Goal: Information Seeking & Learning: Learn about a topic

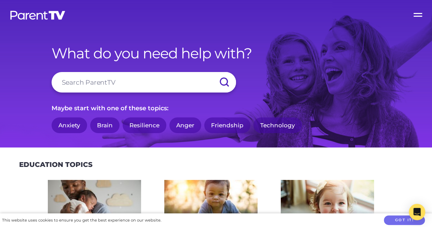
click at [417, 13] on label "Open Menu" at bounding box center [418, 13] width 27 height 27
click at [0, 0] on input "Open Menu" at bounding box center [0, 0] width 0 height 0
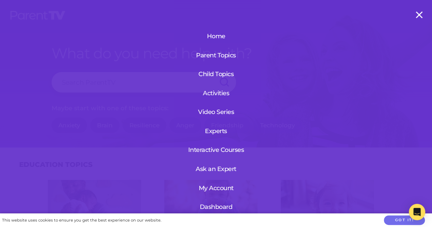
click at [218, 206] on link "Dashboard" at bounding box center [216, 207] width 42 height 18
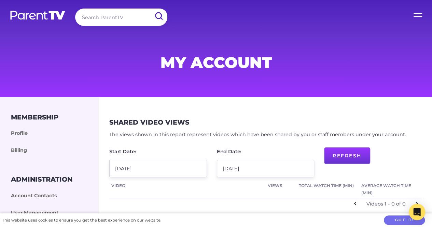
click at [413, 14] on label "Open Menu" at bounding box center [418, 13] width 27 height 27
click at [0, 0] on input "Open Menu" at bounding box center [0, 0] width 0 height 0
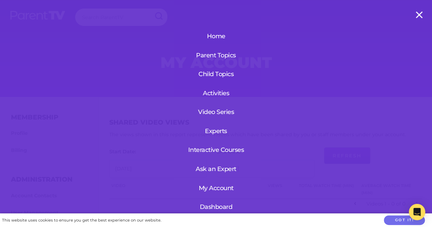
click at [218, 36] on link "Home" at bounding box center [216, 36] width 63 height 18
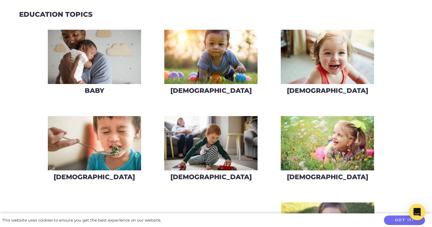
scroll to position [152, 0]
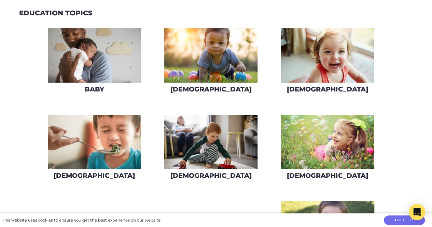
click at [341, 62] on img at bounding box center [327, 55] width 93 height 54
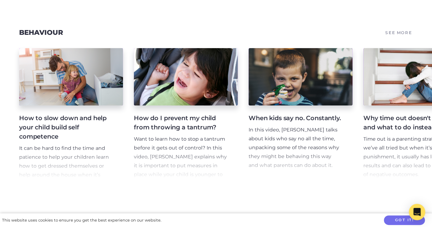
scroll to position [326, 0]
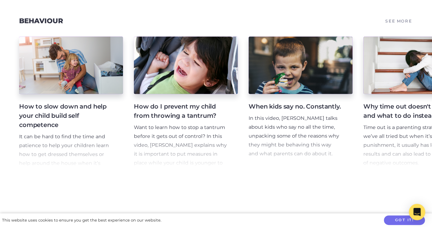
click at [296, 110] on h4 "When kids say no. Constantly." at bounding box center [295, 106] width 93 height 9
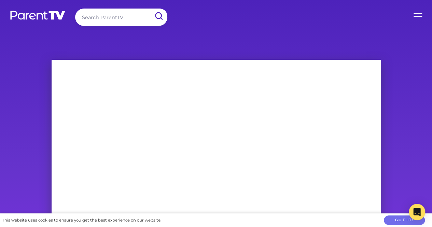
click at [416, 13] on label "Open Menu" at bounding box center [418, 13] width 27 height 27
click at [0, 0] on input "Open Menu" at bounding box center [0, 0] width 0 height 0
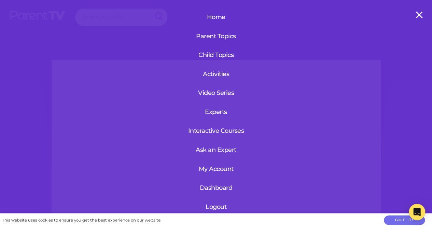
scroll to position [24, 0]
click at [217, 160] on link "My Account" at bounding box center [216, 169] width 42 height 18
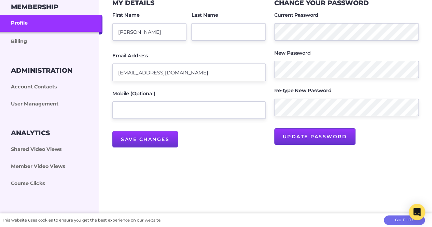
scroll to position [112, 0]
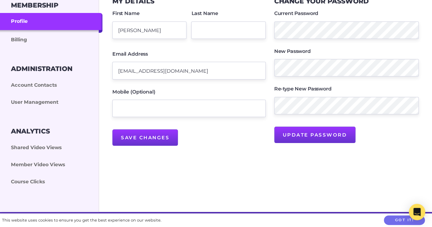
click at [38, 102] on link "User Management" at bounding box center [51, 102] width 102 height 17
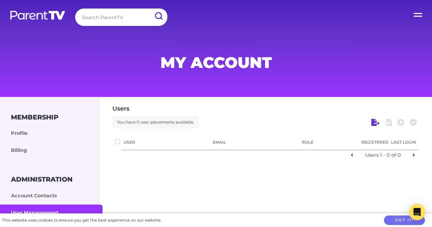
checkbox input "false"
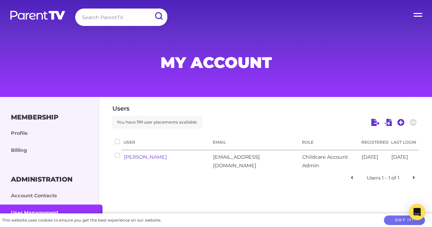
click at [417, 11] on label "Open Menu" at bounding box center [418, 13] width 27 height 27
click at [0, 0] on input "Open Menu" at bounding box center [0, 0] width 0 height 0
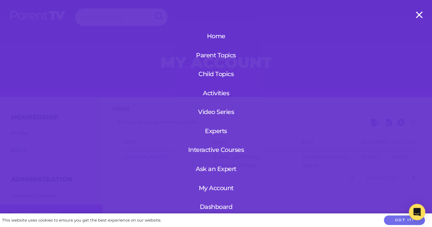
click at [217, 33] on link "Home" at bounding box center [216, 36] width 63 height 18
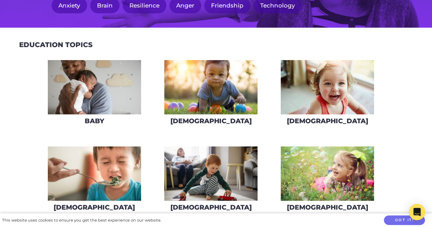
scroll to position [116, 0]
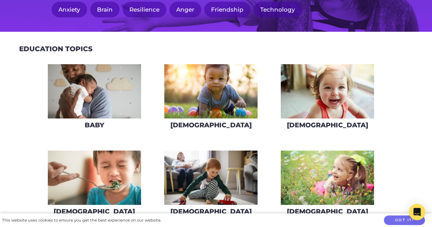
click at [320, 187] on img at bounding box center [327, 178] width 93 height 54
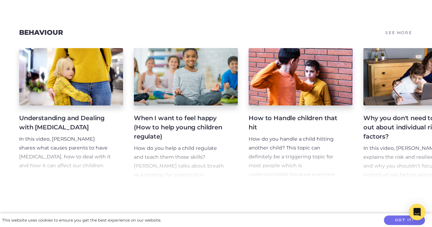
scroll to position [327, 0]
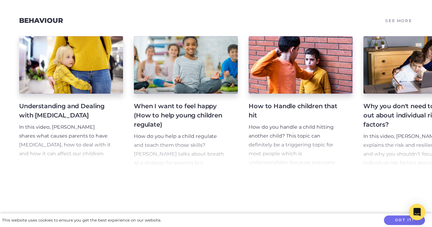
click at [289, 111] on h4 "How to Handle children that hit" at bounding box center [295, 111] width 93 height 18
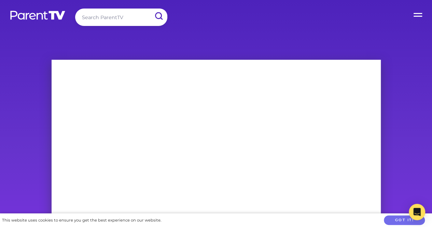
click at [419, 13] on label "Open Menu" at bounding box center [418, 13] width 27 height 27
click at [0, 0] on input "Open Menu" at bounding box center [0, 0] width 0 height 0
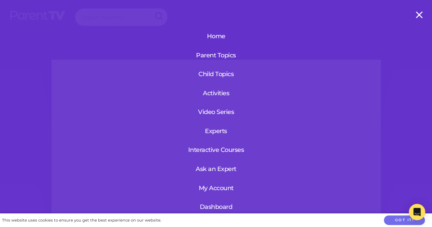
click at [213, 52] on link "Parent Topics" at bounding box center [216, 55] width 63 height 18
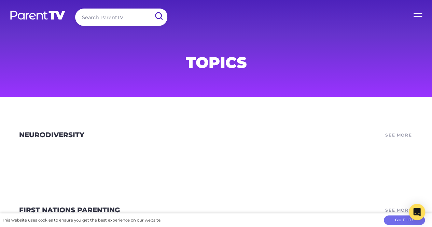
click at [417, 13] on label "Open Menu" at bounding box center [418, 13] width 27 height 27
click at [0, 0] on input "Open Menu" at bounding box center [0, 0] width 0 height 0
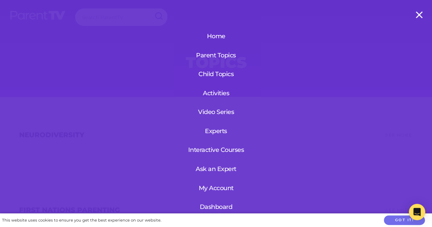
click at [218, 71] on link "Child Topics" at bounding box center [216, 74] width 63 height 18
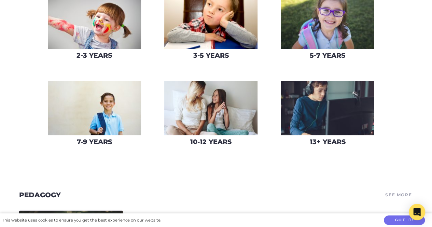
scroll to position [147, 0]
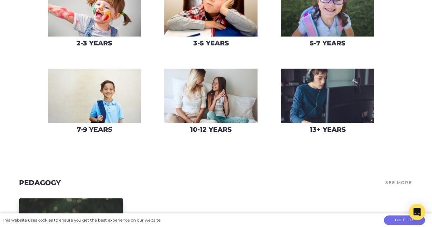
click at [318, 101] on img at bounding box center [327, 96] width 93 height 54
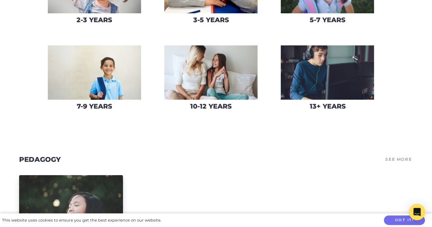
scroll to position [158, 0]
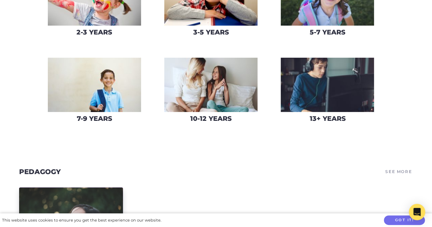
click at [327, 81] on img at bounding box center [327, 85] width 93 height 54
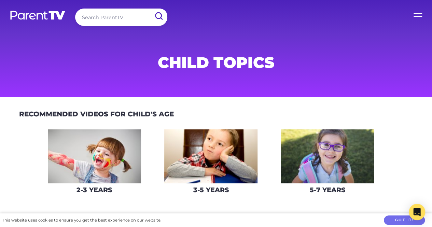
click at [416, 13] on label "Open Menu" at bounding box center [418, 13] width 27 height 27
click at [0, 0] on input "Open Menu" at bounding box center [0, 0] width 0 height 0
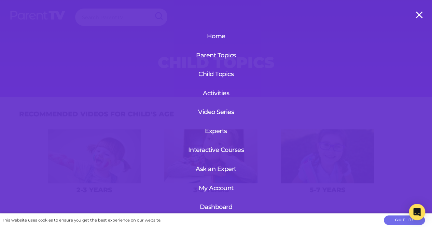
click at [207, 186] on link "My Account" at bounding box center [216, 188] width 42 height 18
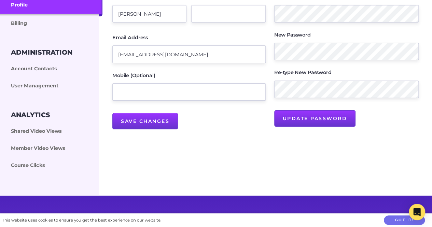
scroll to position [129, 0]
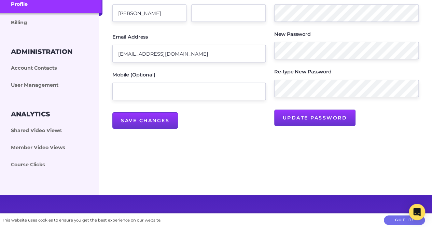
click at [45, 84] on link "User Management" at bounding box center [51, 85] width 102 height 17
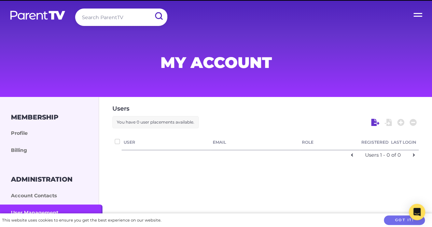
checkbox input "false"
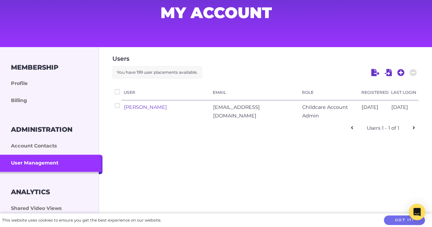
scroll to position [59, 0]
